Goal: Use online tool/utility

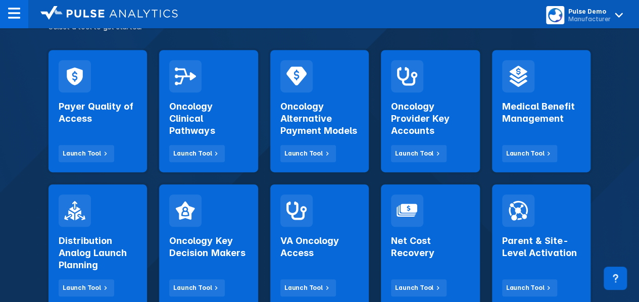
scroll to position [202, 0]
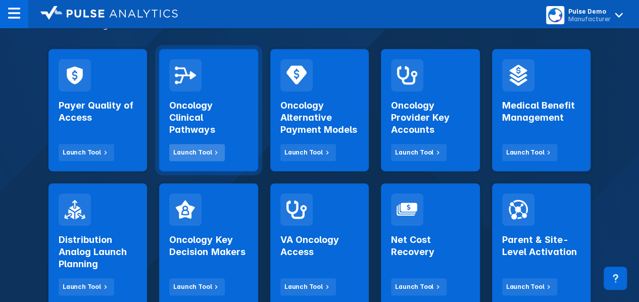
click at [213, 157] on icon at bounding box center [216, 152] width 9 height 9
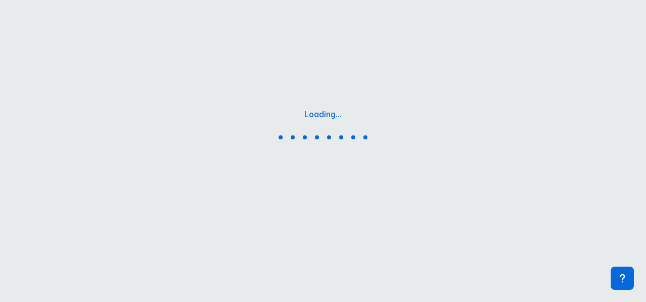
click at [277, 58] on div "Loading..." at bounding box center [323, 126] width 646 height 253
